Goal: Find contact information: Find contact information

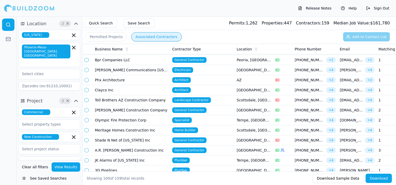
scroll to position [26, 0]
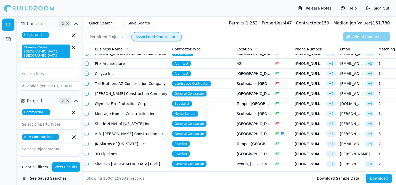
click at [134, 134] on td "A.R. [PERSON_NAME] Construction Inc" at bounding box center [131, 134] width 77 height 10
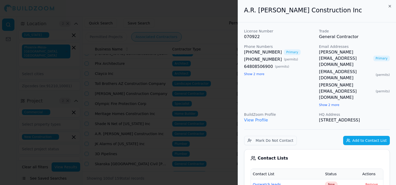
click at [330, 76] on div "[PERSON_NAME][EMAIL_ADDRESS][DOMAIN_NAME] Primary [EMAIL_ADDRESS][DOMAIN_NAME] …" at bounding box center [354, 78] width 71 height 59
click at [325, 103] on button "Show 2 more" at bounding box center [329, 105] width 20 height 4
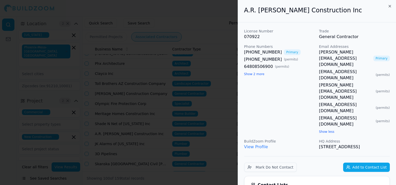
click at [259, 76] on button "Show 2 more" at bounding box center [254, 74] width 20 height 4
click at [161, 37] on div at bounding box center [198, 92] width 396 height 185
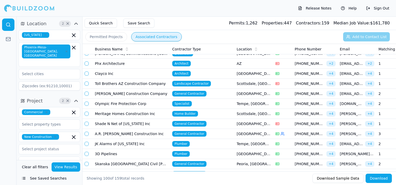
click at [87, 136] on button "button" at bounding box center [87, 134] width 4 height 4
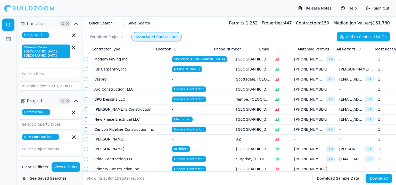
scroll to position [0, 141]
